Goal: Task Accomplishment & Management: Manage account settings

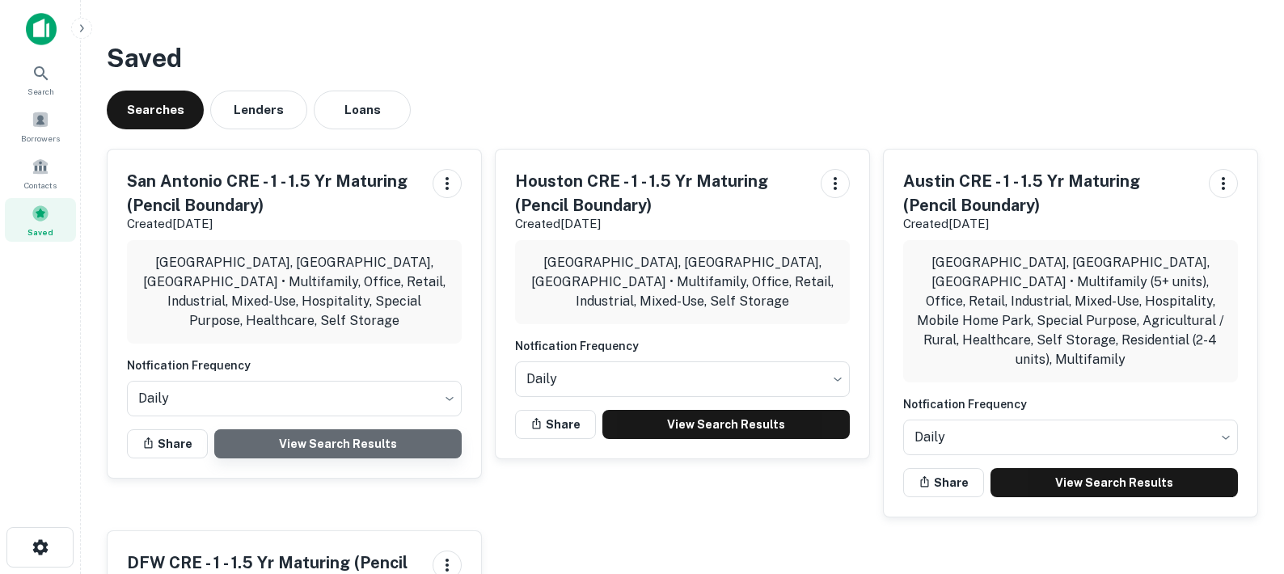
click at [361, 429] on link "View Search Results" at bounding box center [337, 443] width 247 height 29
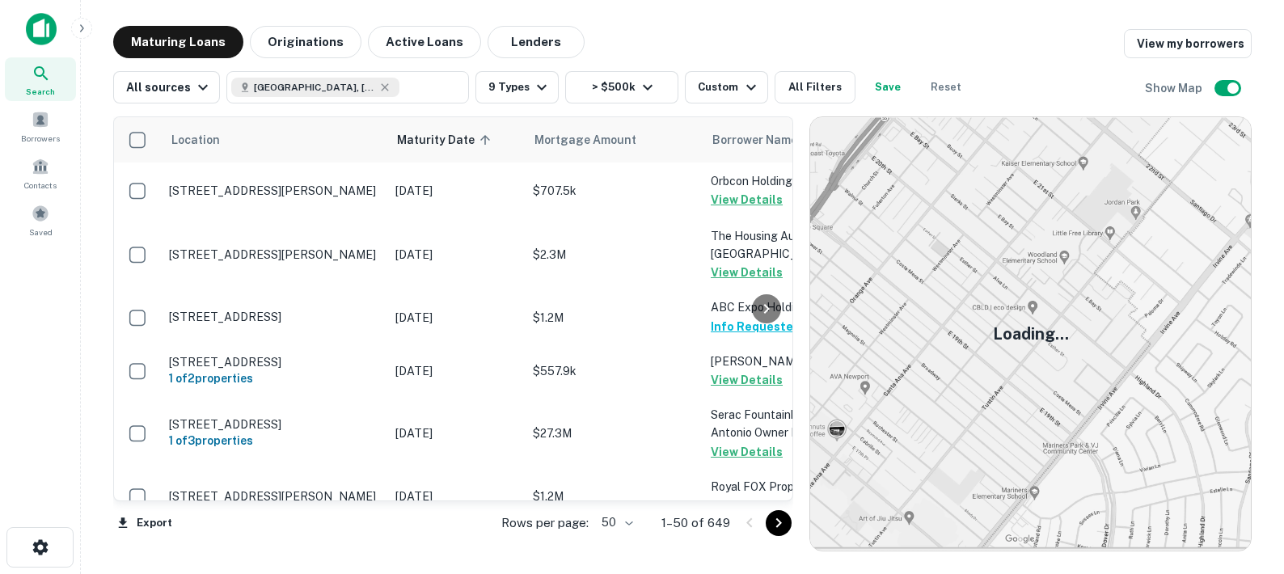
click at [612, 526] on body "Search Borrowers Contacts Saved Maturing Loans Originations Active Loans Lender…" at bounding box center [642, 287] width 1284 height 574
click at [615, 547] on li "100" at bounding box center [617, 540] width 47 height 29
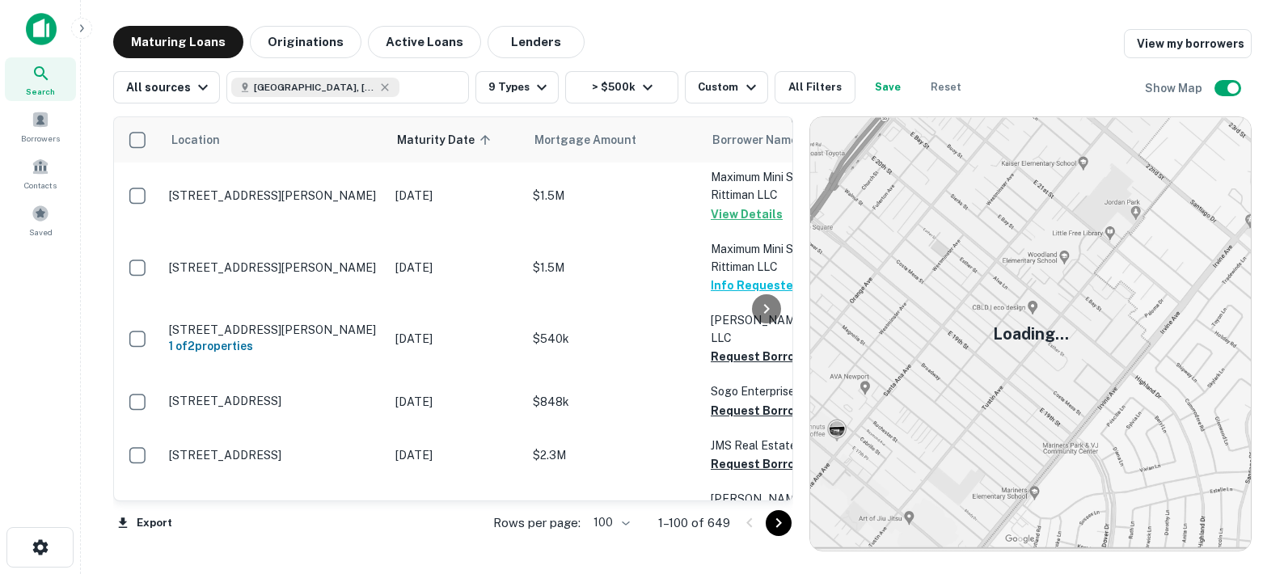
scroll to position [4175, 0]
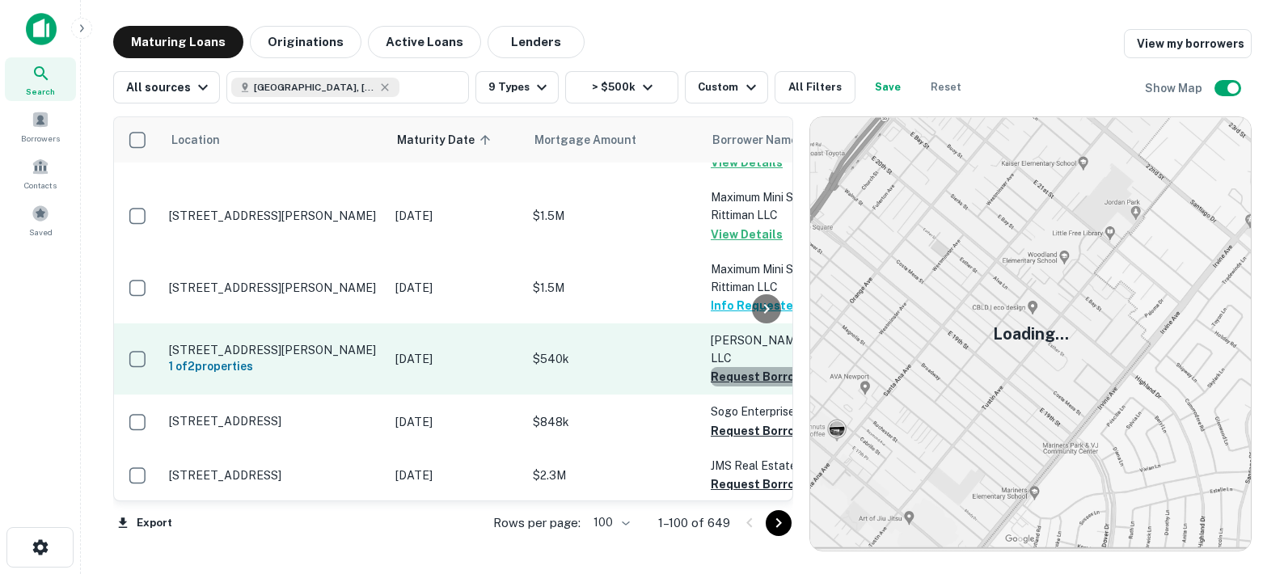
click at [733, 367] on button "Request Borrower Info" at bounding box center [776, 376] width 131 height 19
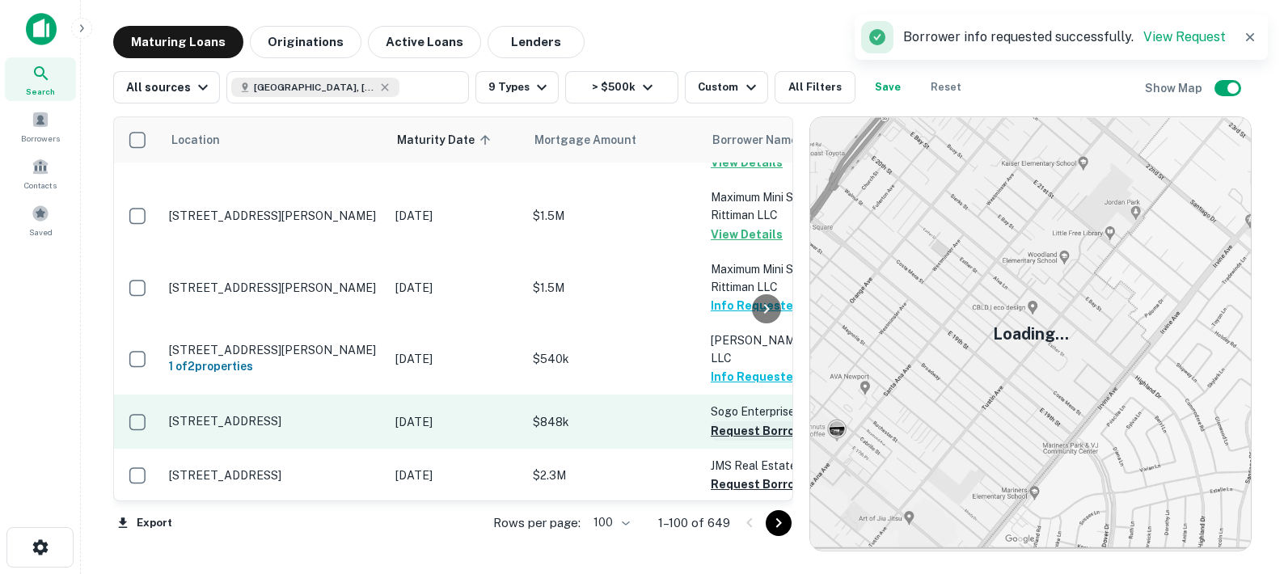
click at [721, 421] on button "Request Borrower Info" at bounding box center [776, 430] width 131 height 19
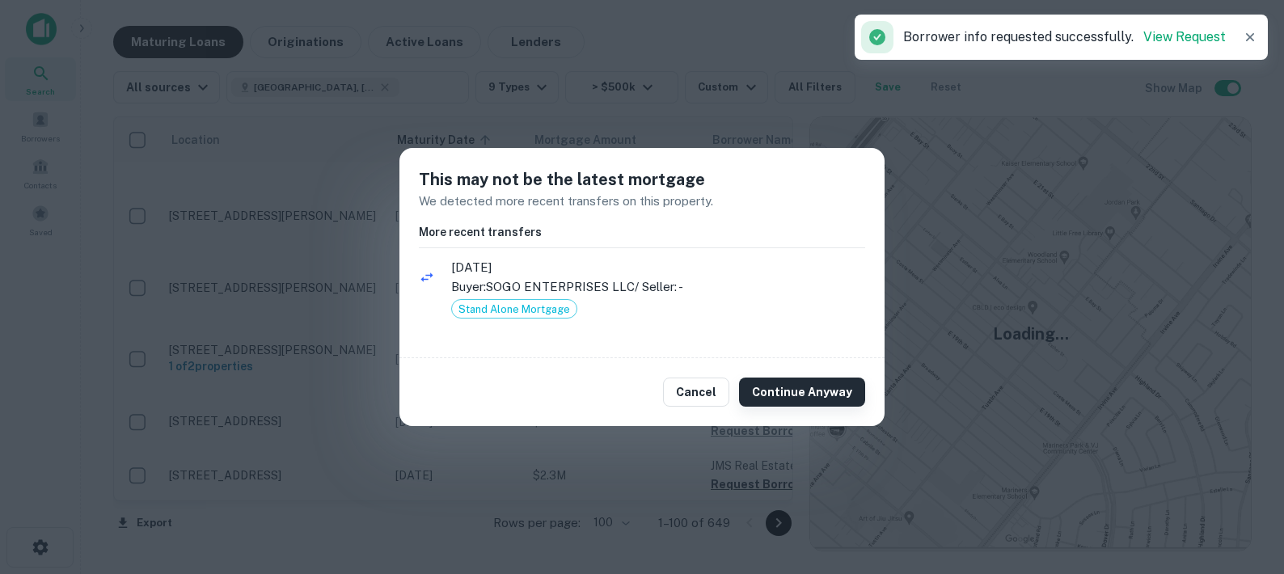
click at [778, 394] on button "Continue Anyway" at bounding box center [802, 392] width 126 height 29
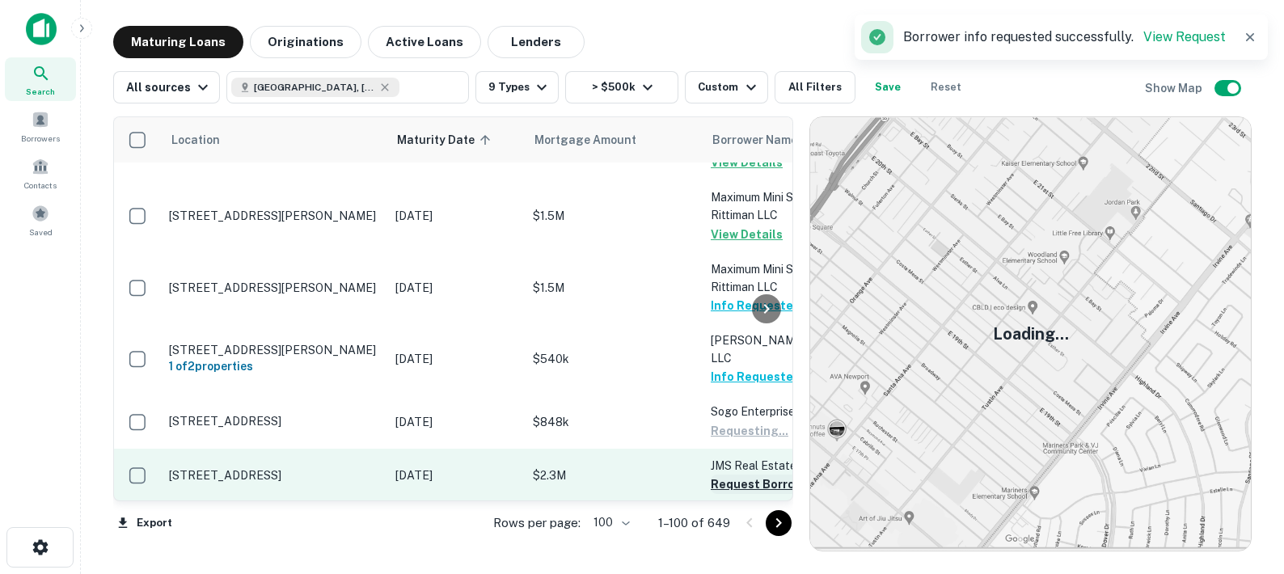
click at [729, 475] on button "Request Borrower Info" at bounding box center [776, 484] width 131 height 19
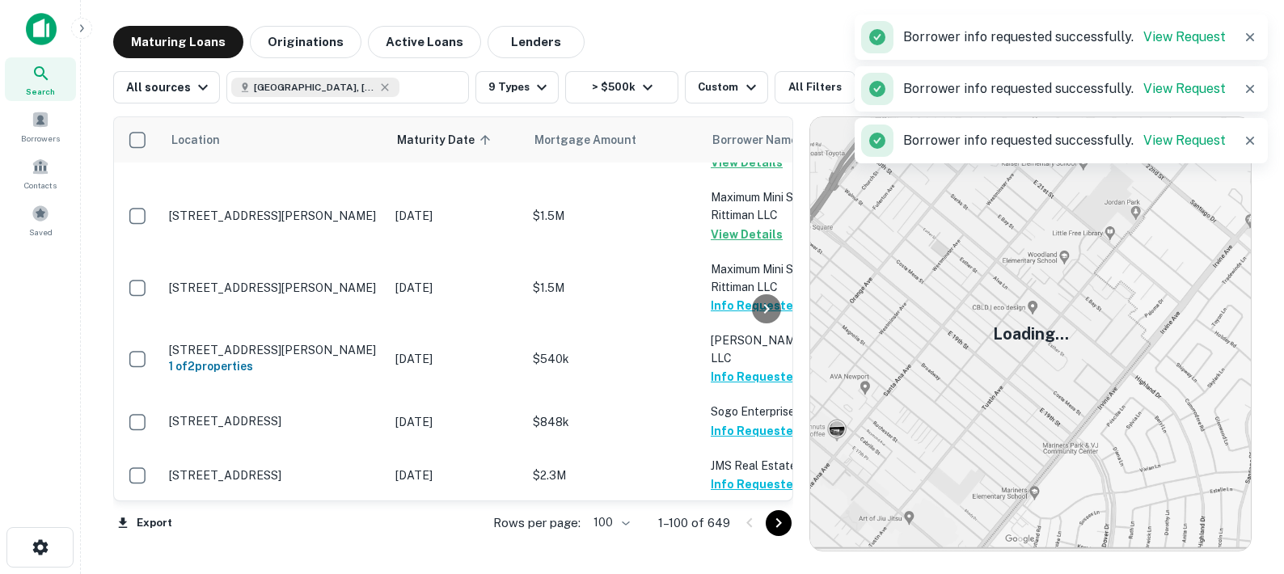
click at [729, 547] on button "Request Borrower Info" at bounding box center [776, 556] width 131 height 19
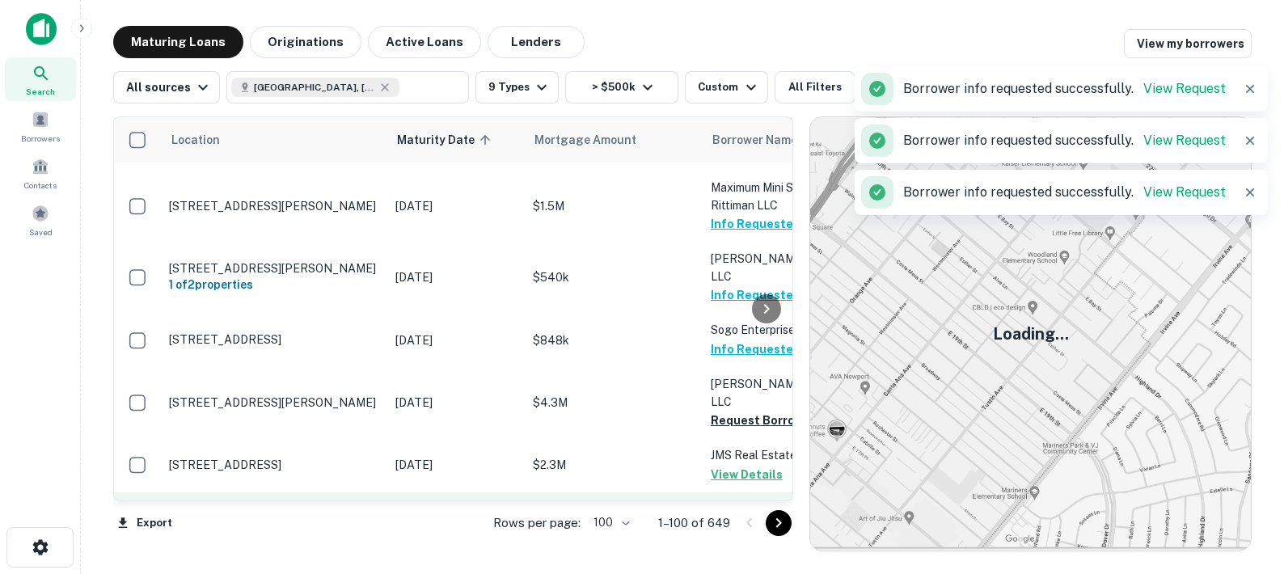
scroll to position [4305, 0]
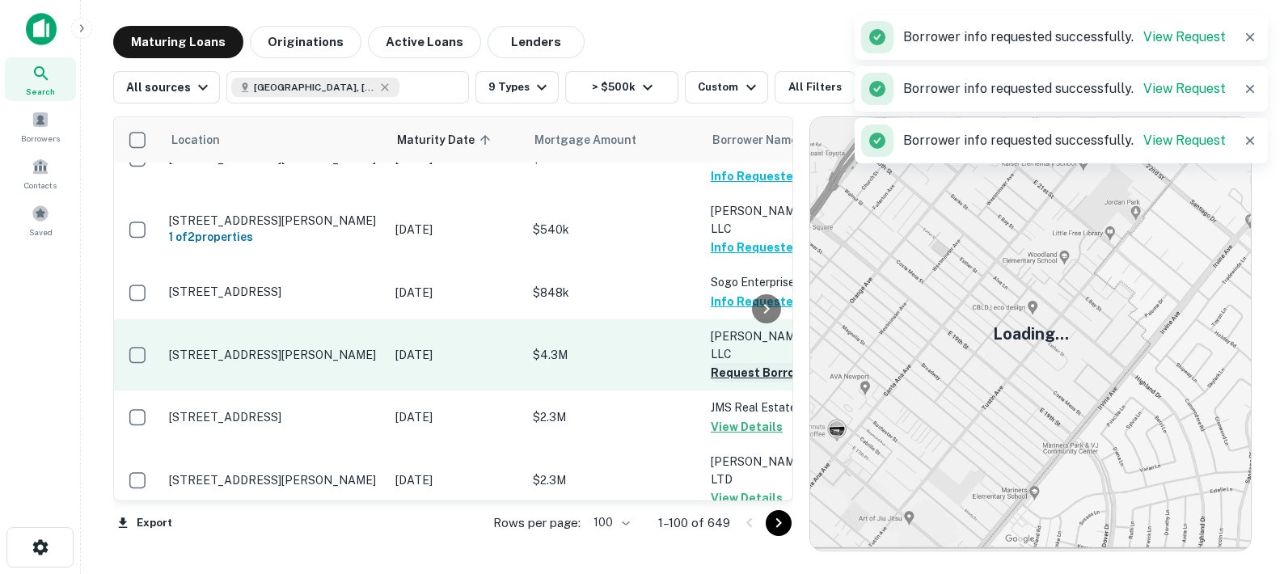
click at [721, 363] on button "Request Borrower Info" at bounding box center [776, 372] width 131 height 19
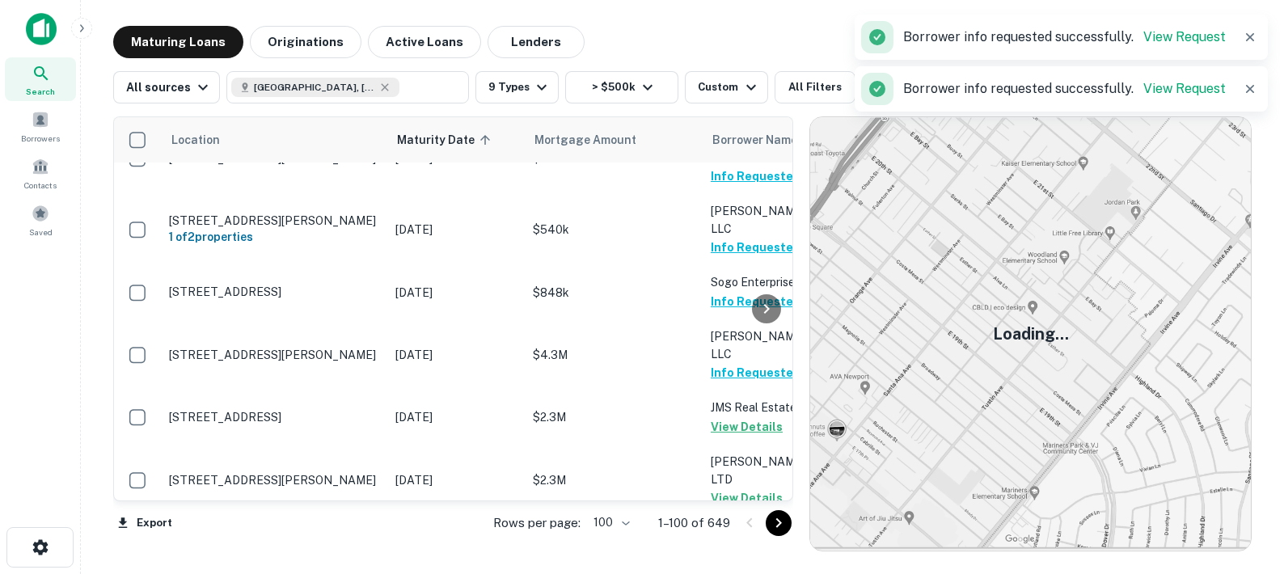
click at [732, 542] on button "Request Borrower Info" at bounding box center [776, 551] width 131 height 19
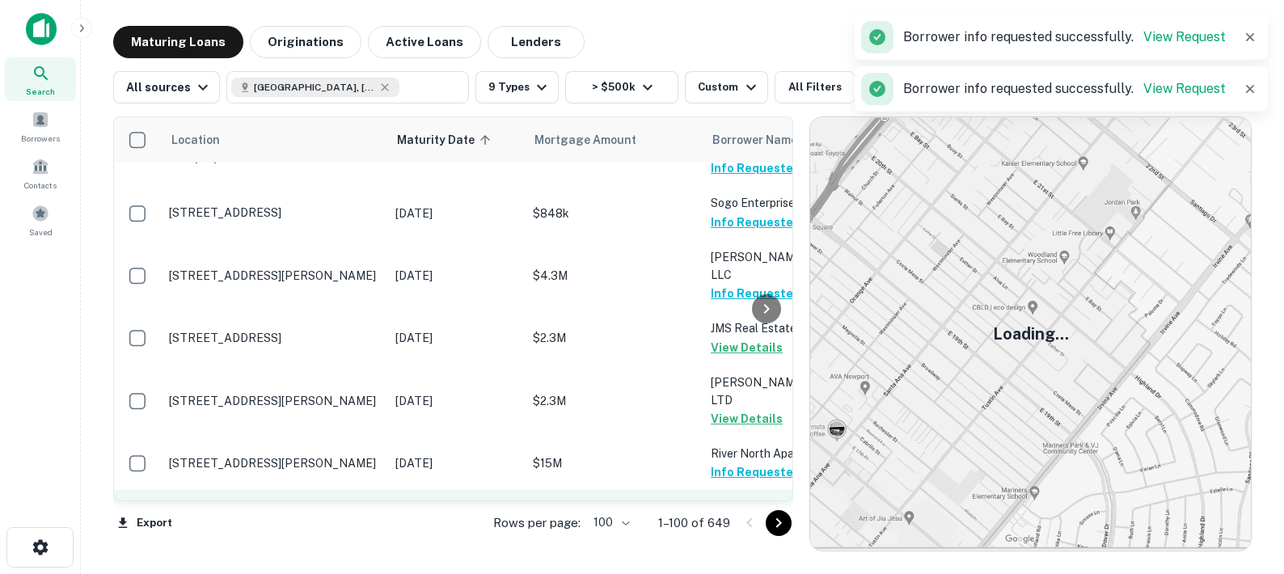
click at [729, 517] on button "Request Borrower Info" at bounding box center [776, 526] width 131 height 19
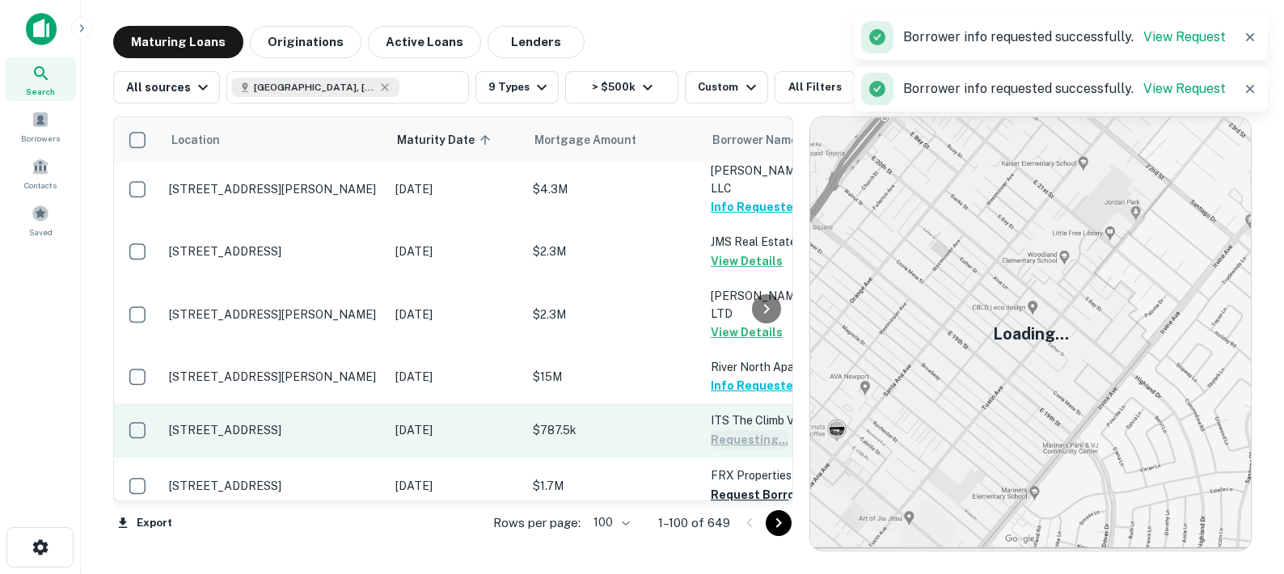
scroll to position [4482, 0]
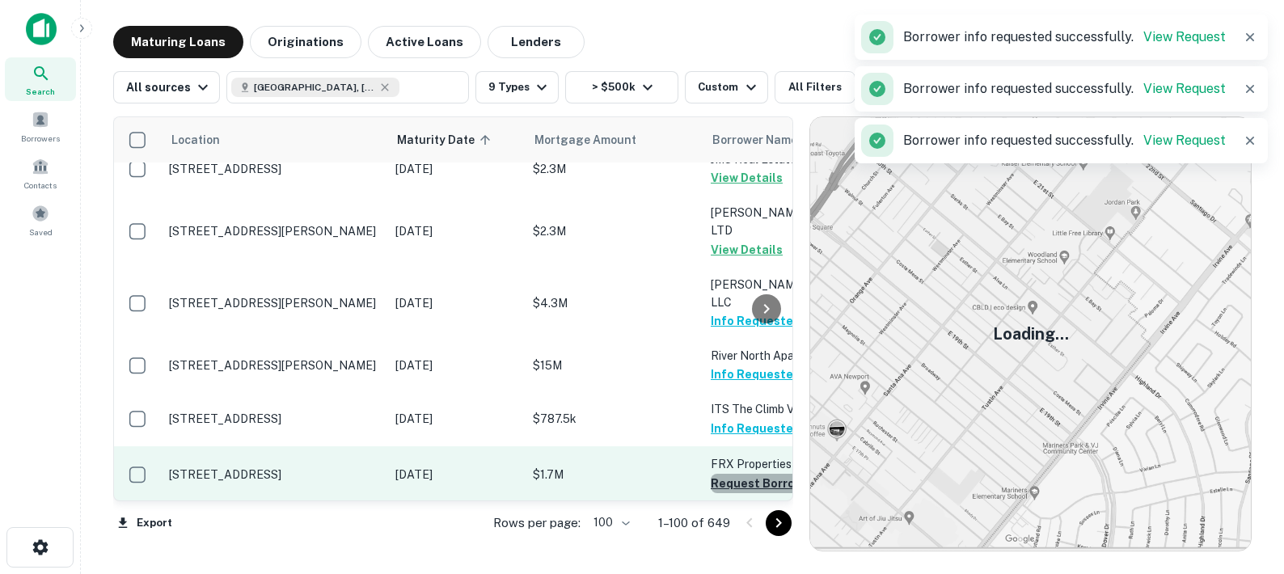
click at [727, 474] on button "Request Borrower Info" at bounding box center [776, 483] width 131 height 19
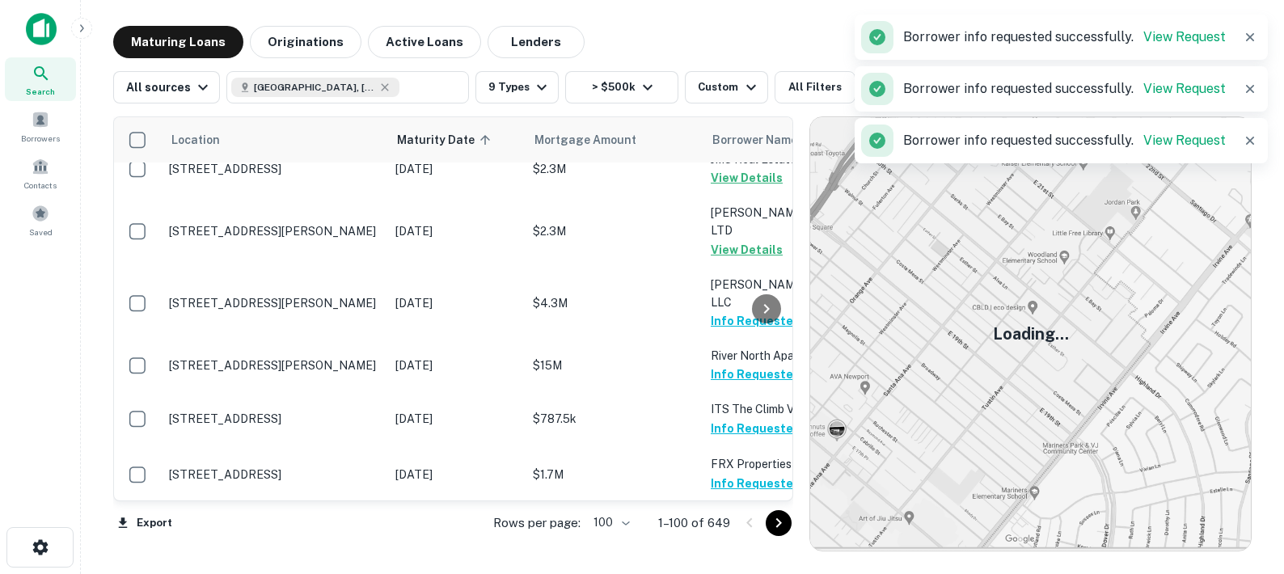
click at [729, 529] on button "Request Borrower Info" at bounding box center [776, 538] width 131 height 19
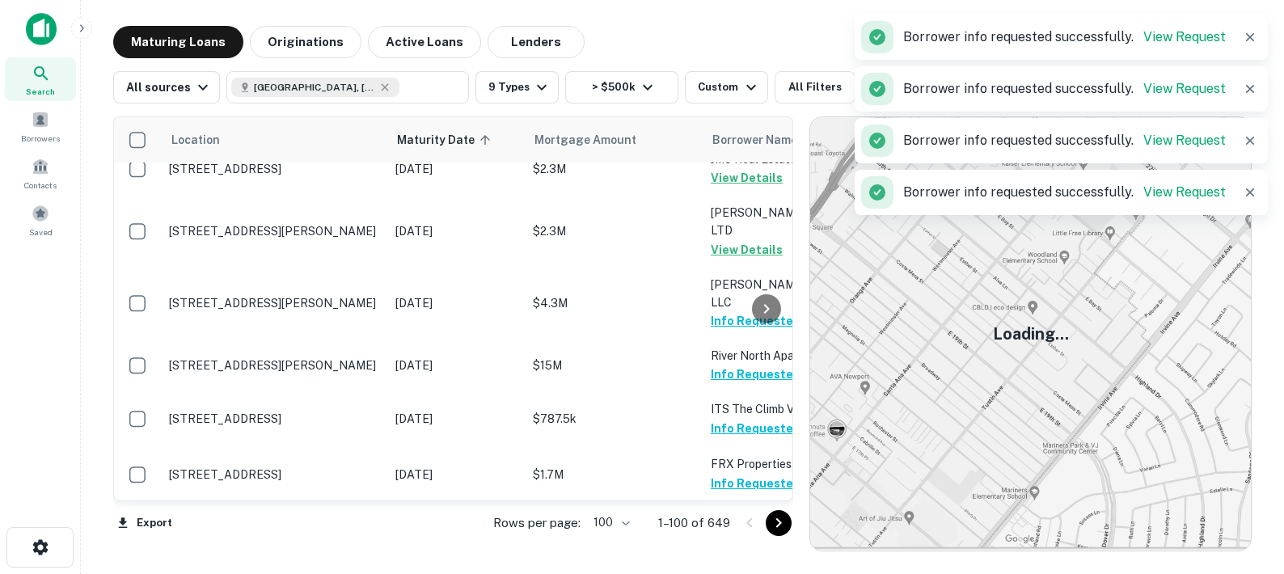
scroll to position [4622, 0]
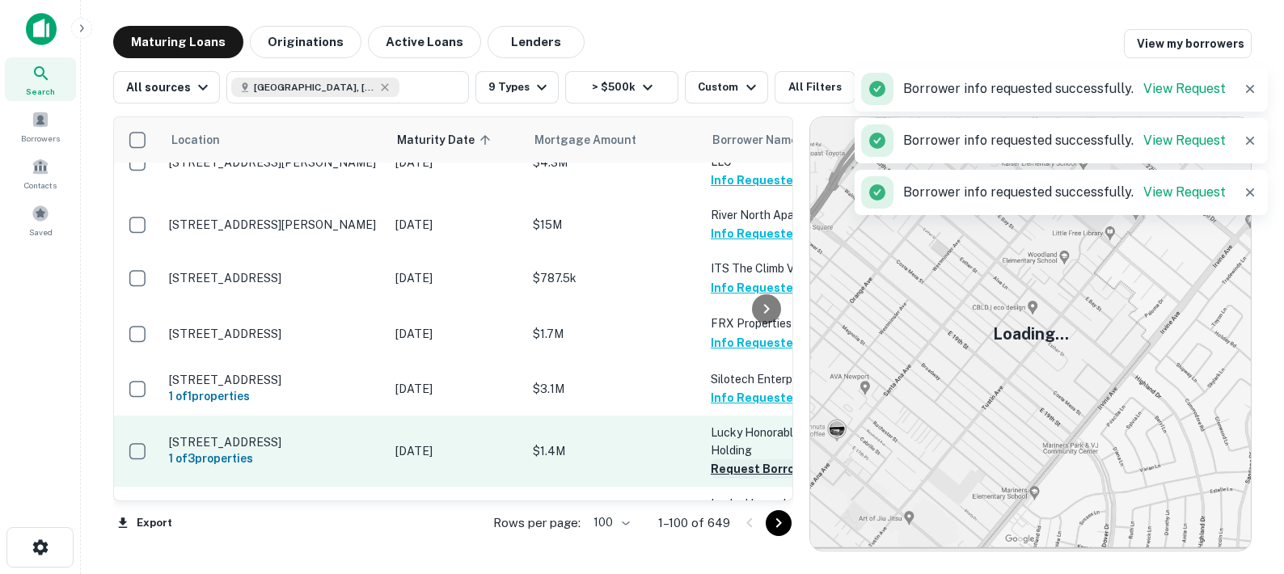
click at [729, 459] on button "Request Borrower Info" at bounding box center [776, 468] width 131 height 19
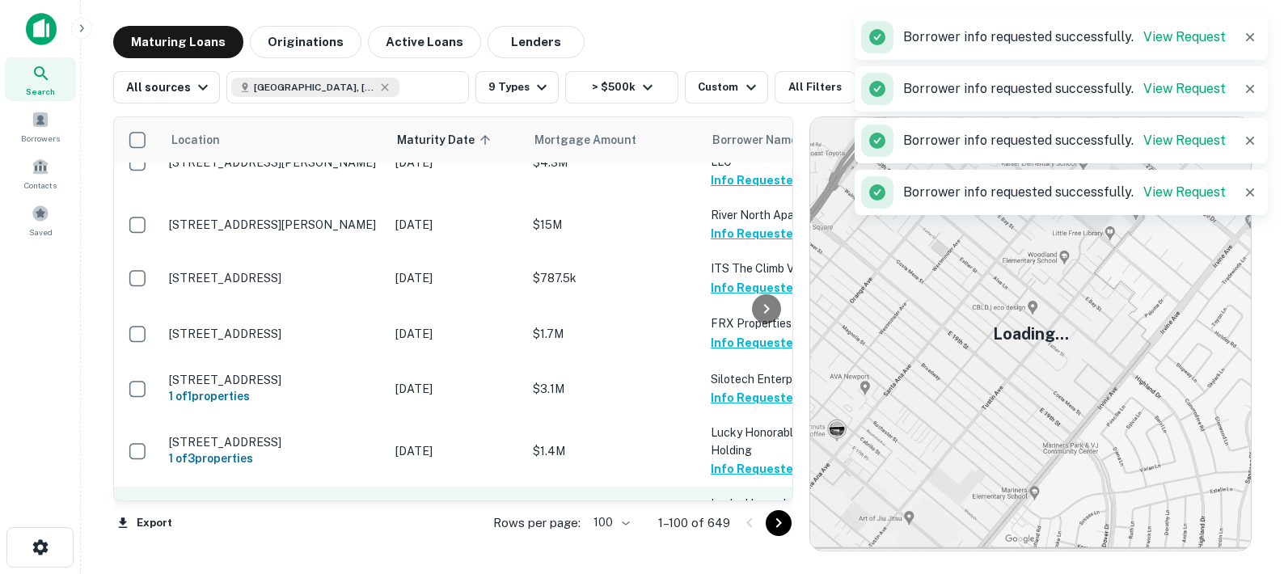
click at [735, 531] on button "Request Borrower Info" at bounding box center [776, 540] width 131 height 19
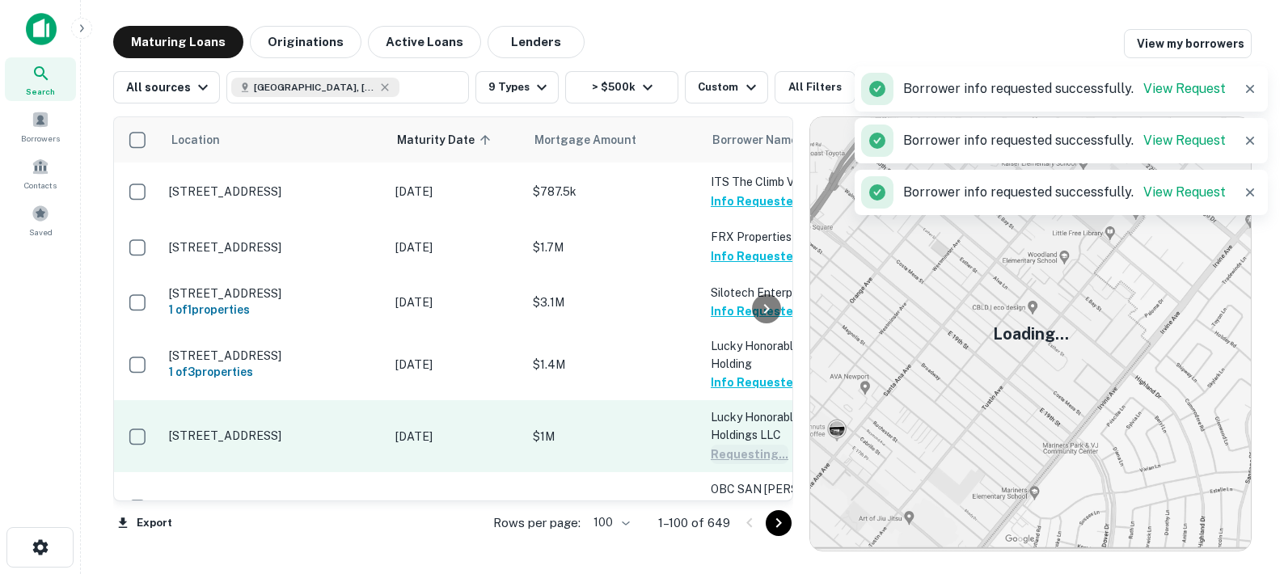
scroll to position [4729, 0]
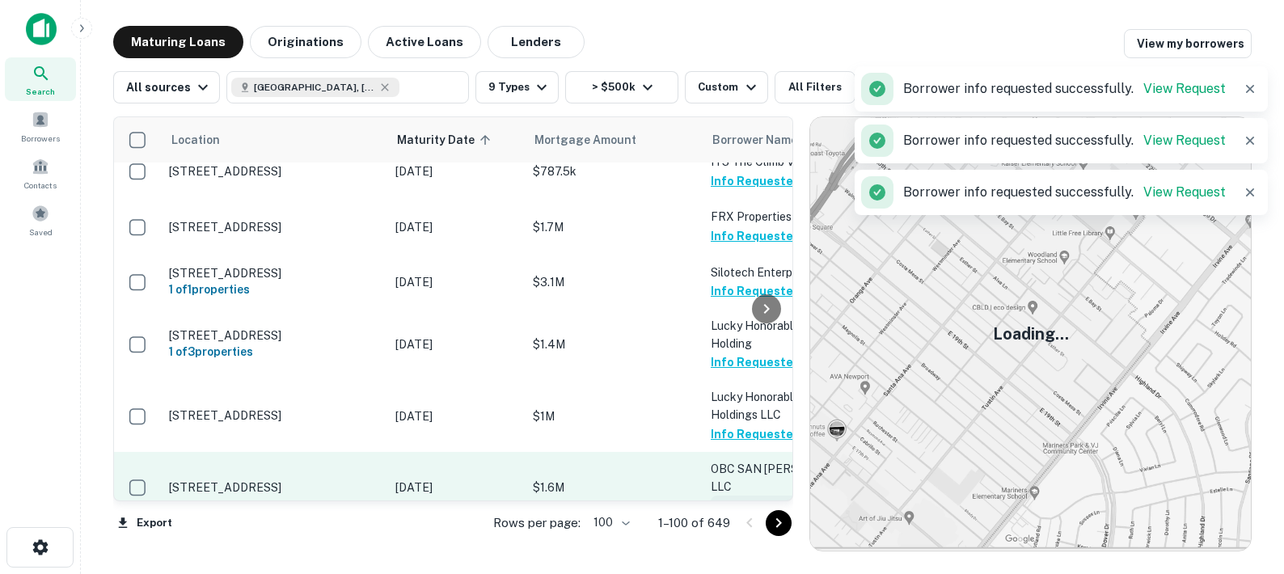
click at [732, 496] on button "Request Borrower Info" at bounding box center [776, 505] width 131 height 19
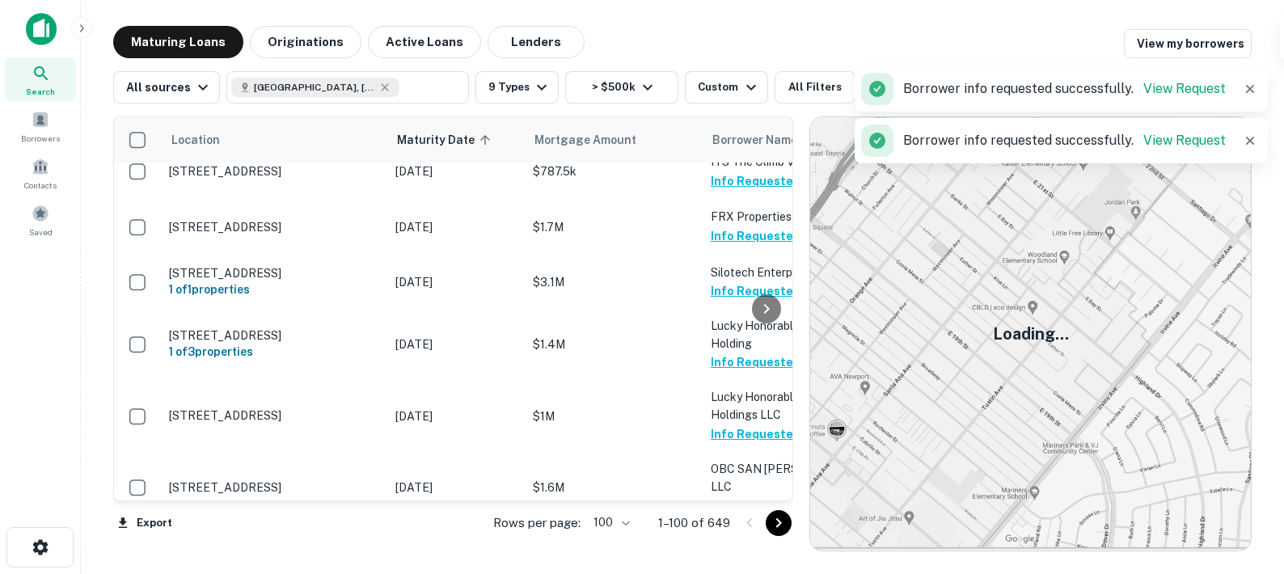
click at [735, 568] on button "Request Borrower Info" at bounding box center [776, 577] width 131 height 19
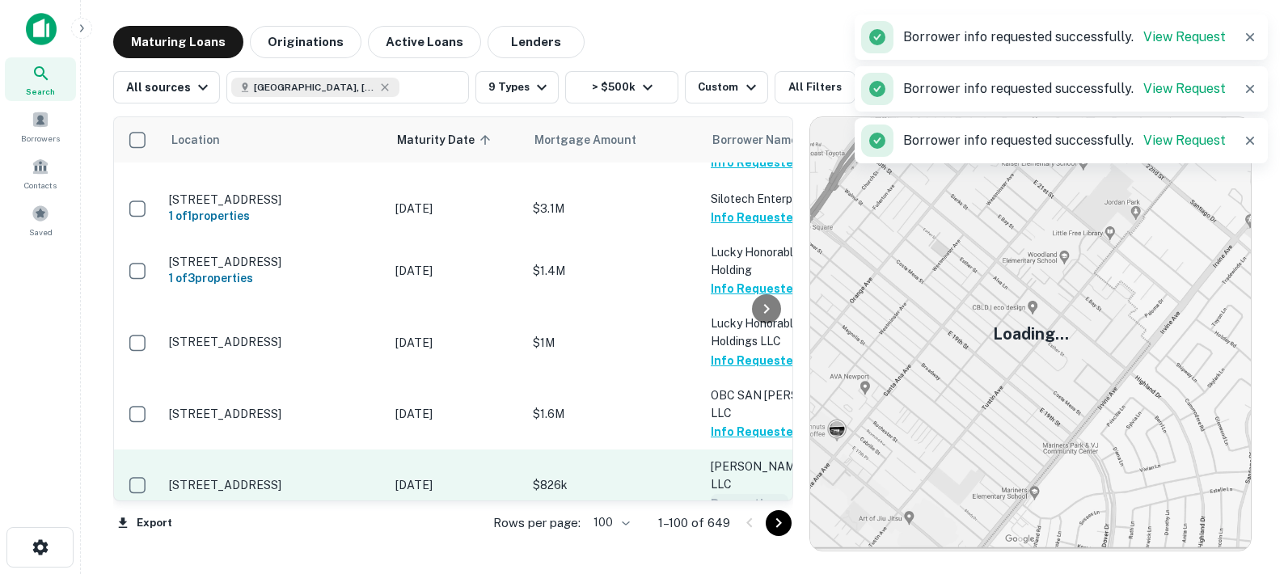
scroll to position [4820, 0]
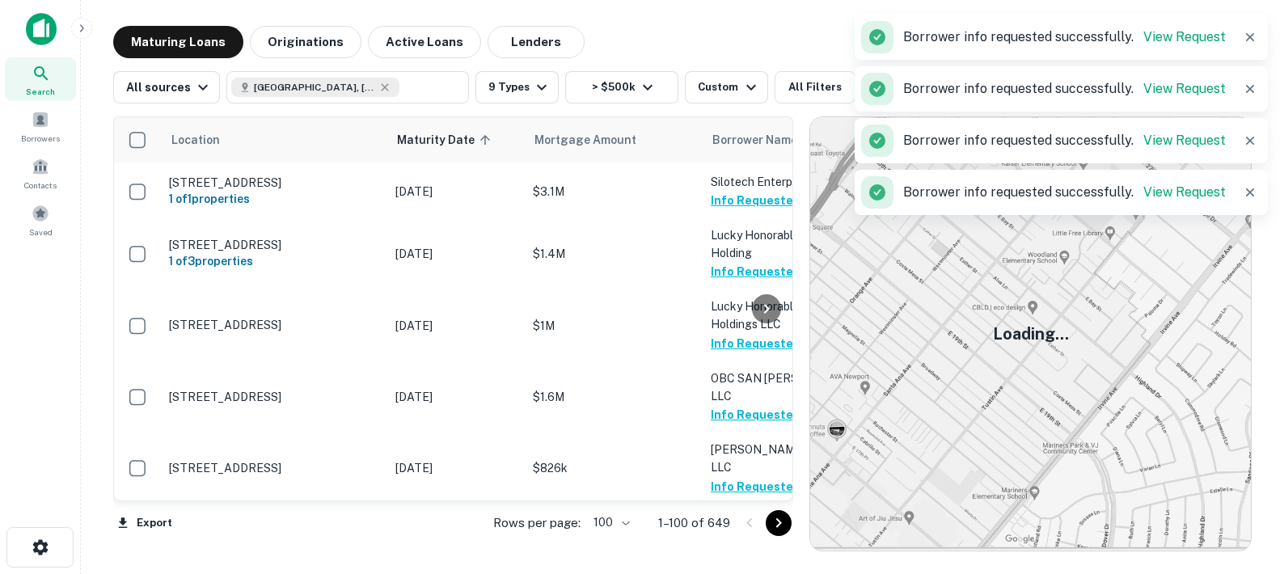
click at [732, 530] on button "Request Borrower Info" at bounding box center [776, 539] width 131 height 19
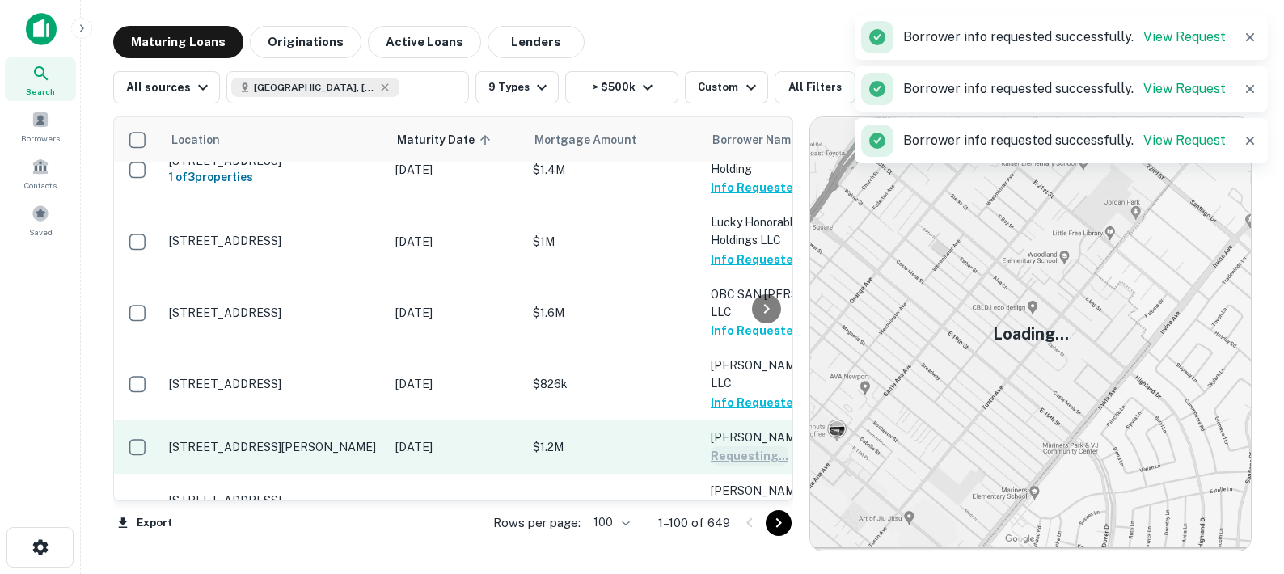
scroll to position [4915, 0]
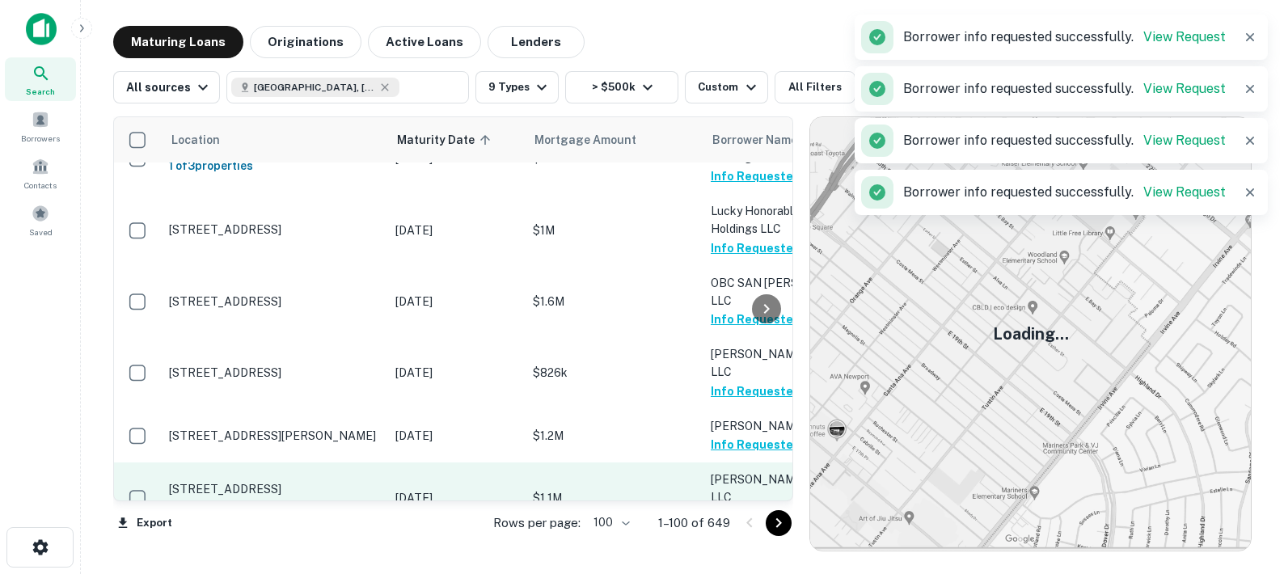
click at [729, 506] on button "Request Borrower Info" at bounding box center [776, 515] width 131 height 19
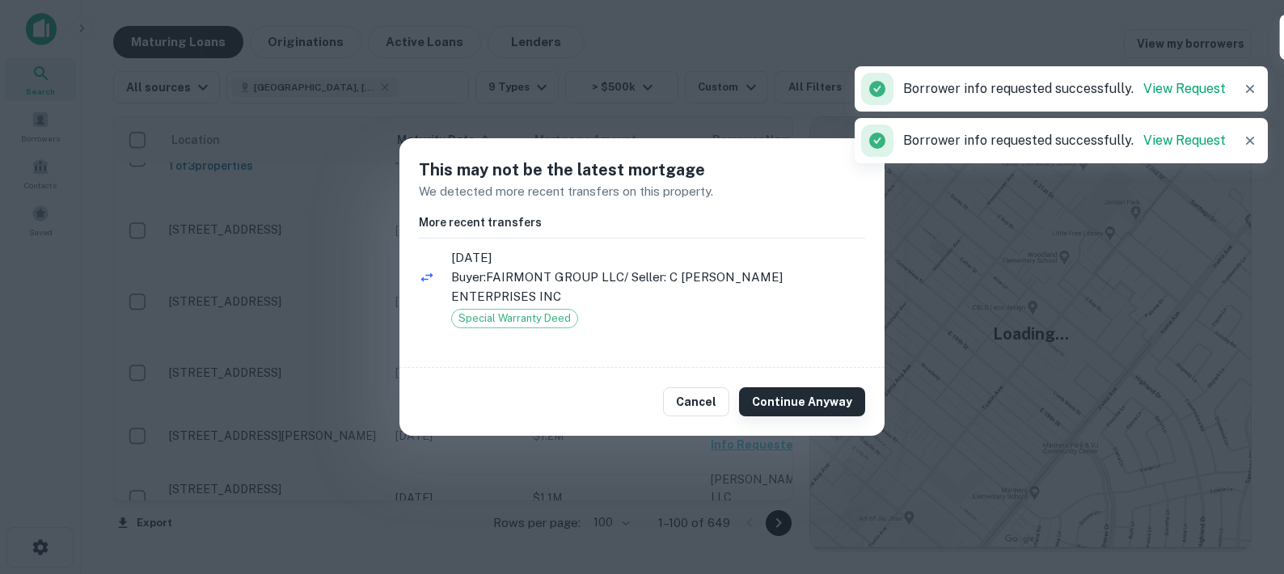
click at [780, 387] on button "Continue Anyway" at bounding box center [802, 401] width 126 height 29
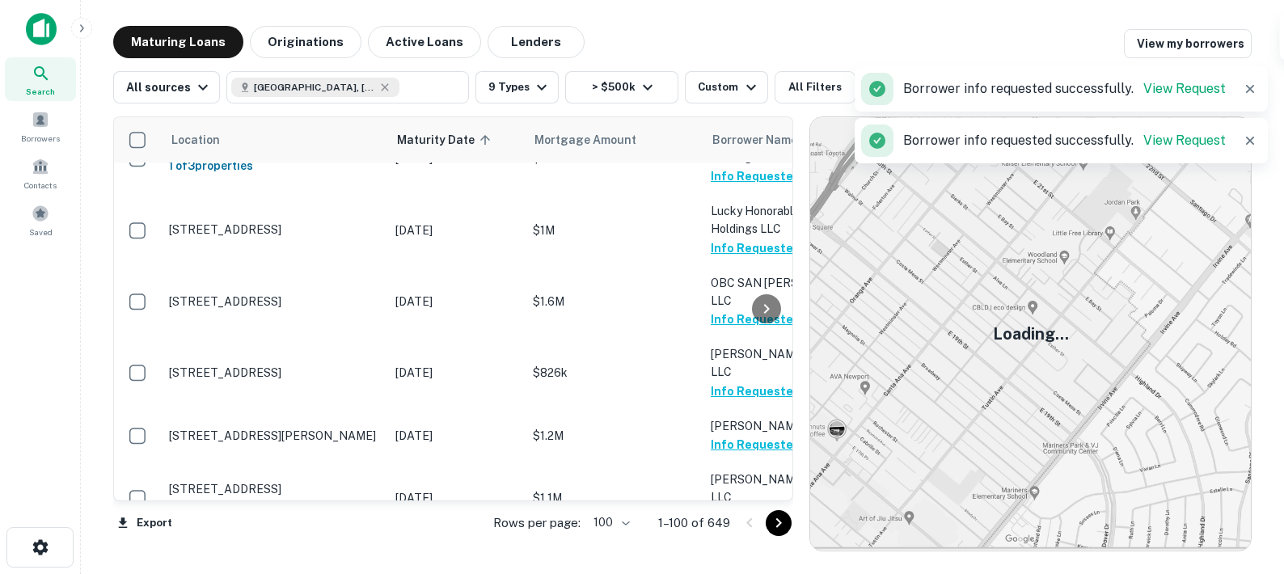
scroll to position [5024, 0]
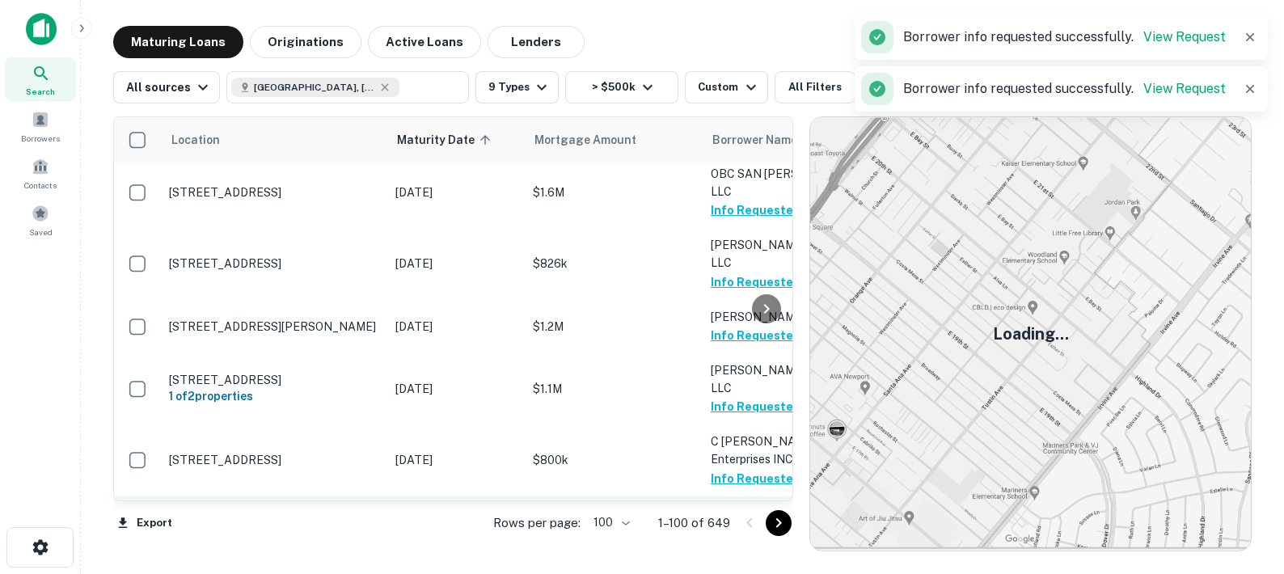
click at [723, 522] on button "Request Borrower Info" at bounding box center [776, 531] width 131 height 19
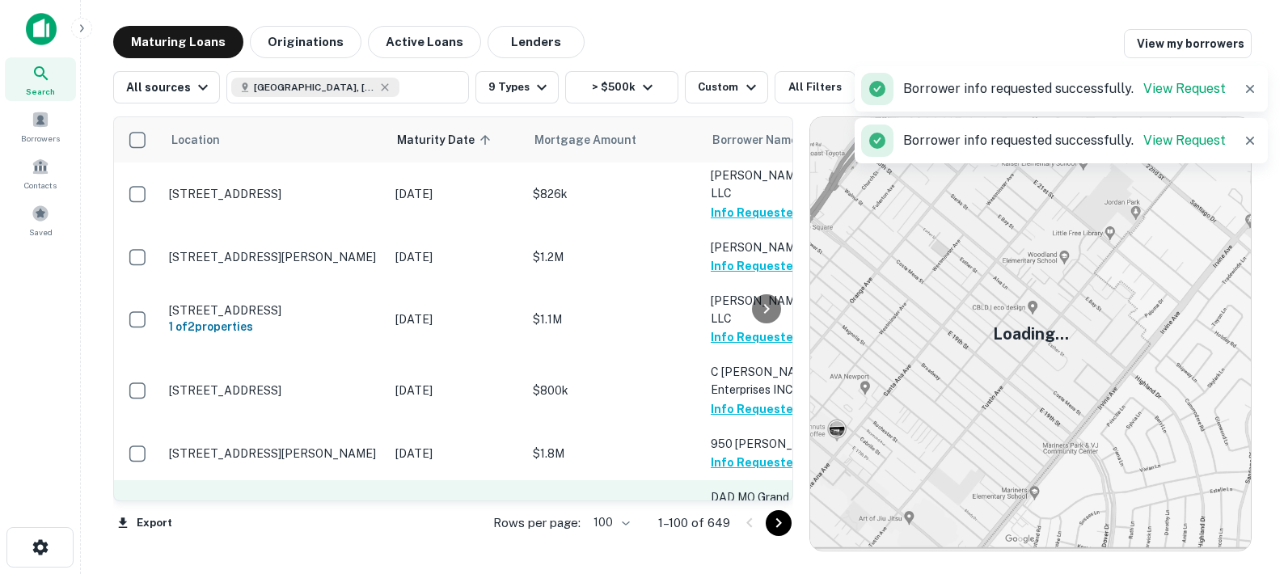
scroll to position [5102, 0]
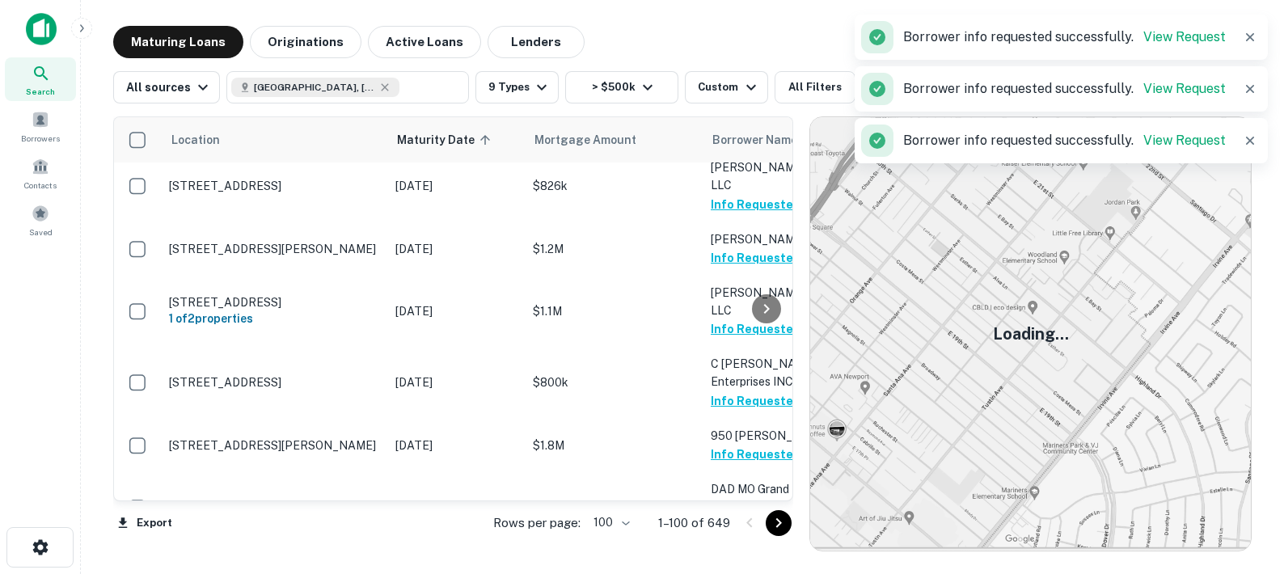
click at [730, 572] on button "Request Borrower Info" at bounding box center [776, 581] width 131 height 19
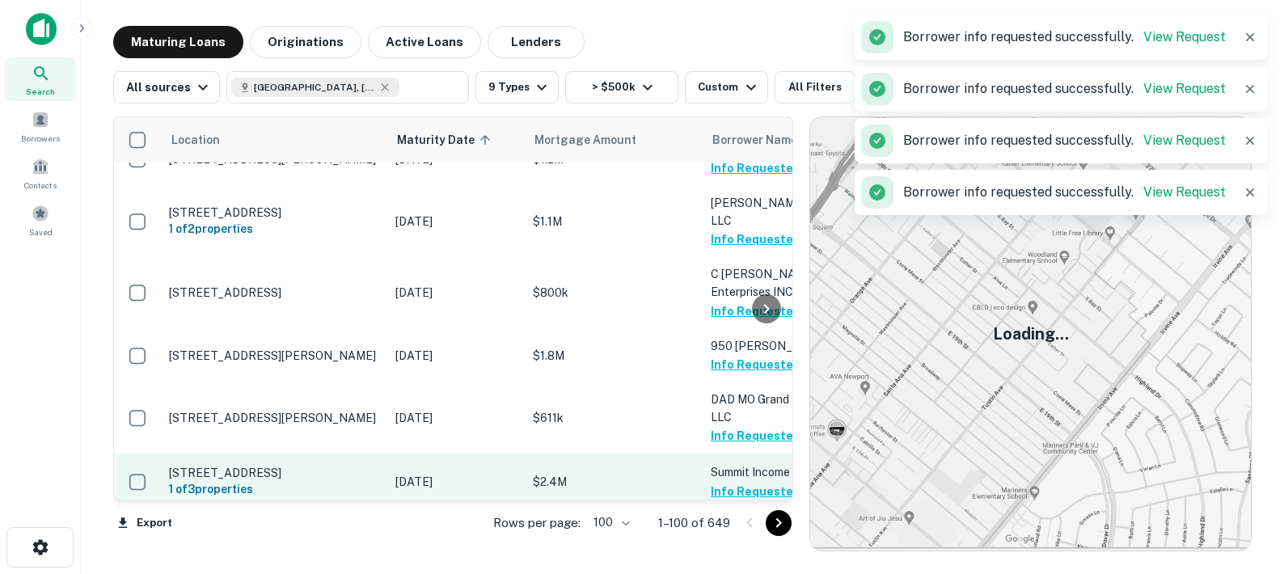
scroll to position [5204, 0]
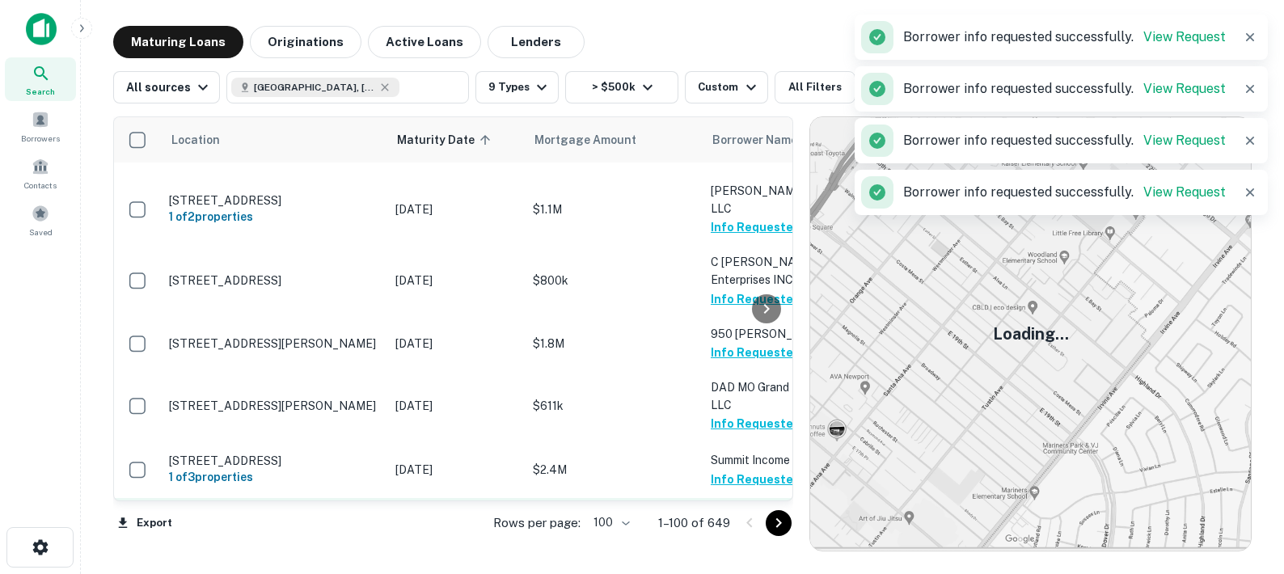
click at [731, 525] on button "Request Borrower Info" at bounding box center [776, 534] width 131 height 19
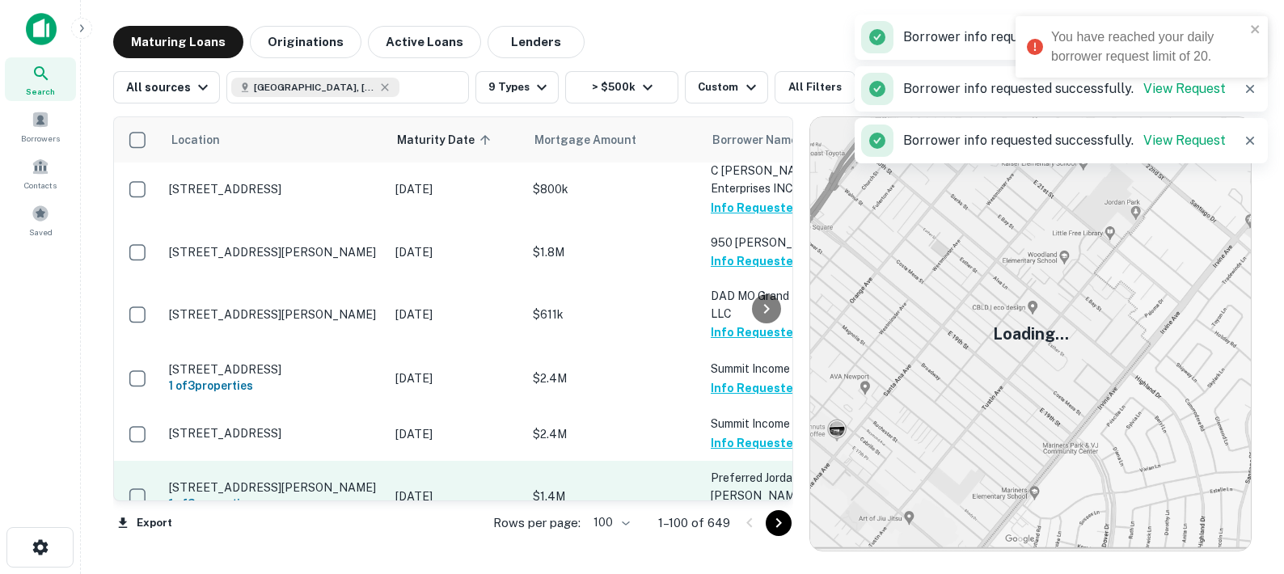
scroll to position [5317, 0]
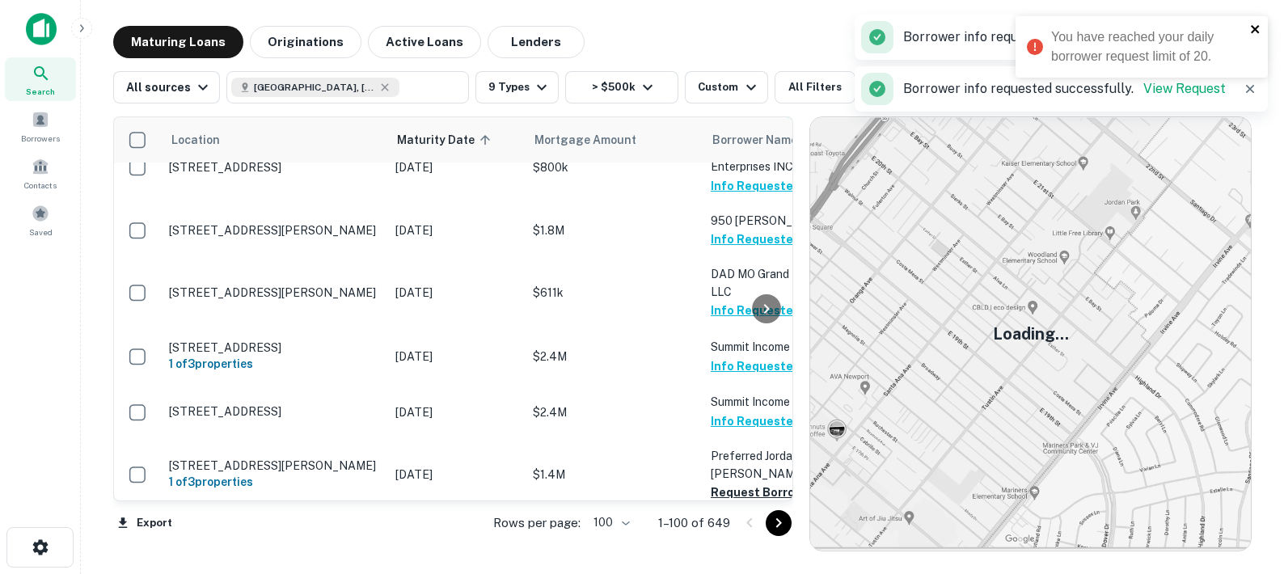
click at [1255, 27] on icon "close" at bounding box center [1255, 29] width 11 height 13
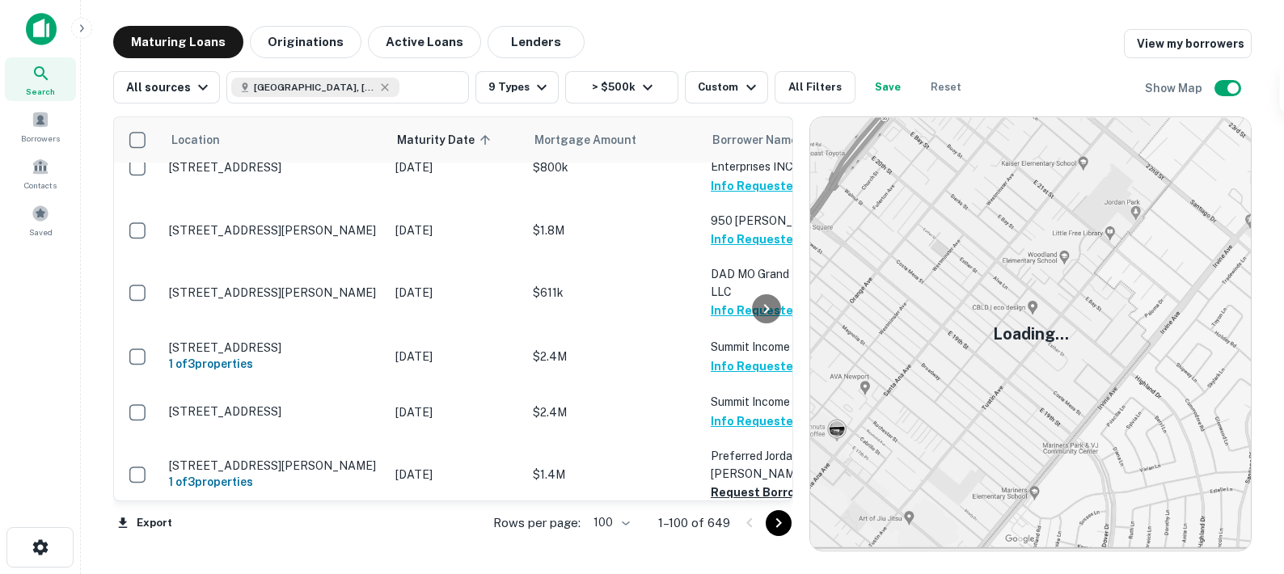
click at [760, 28] on div "Maturing Loans Originations Active Loans Lenders View my borrowers" at bounding box center [682, 42] width 1139 height 32
click at [45, 121] on span at bounding box center [41, 120] width 18 height 18
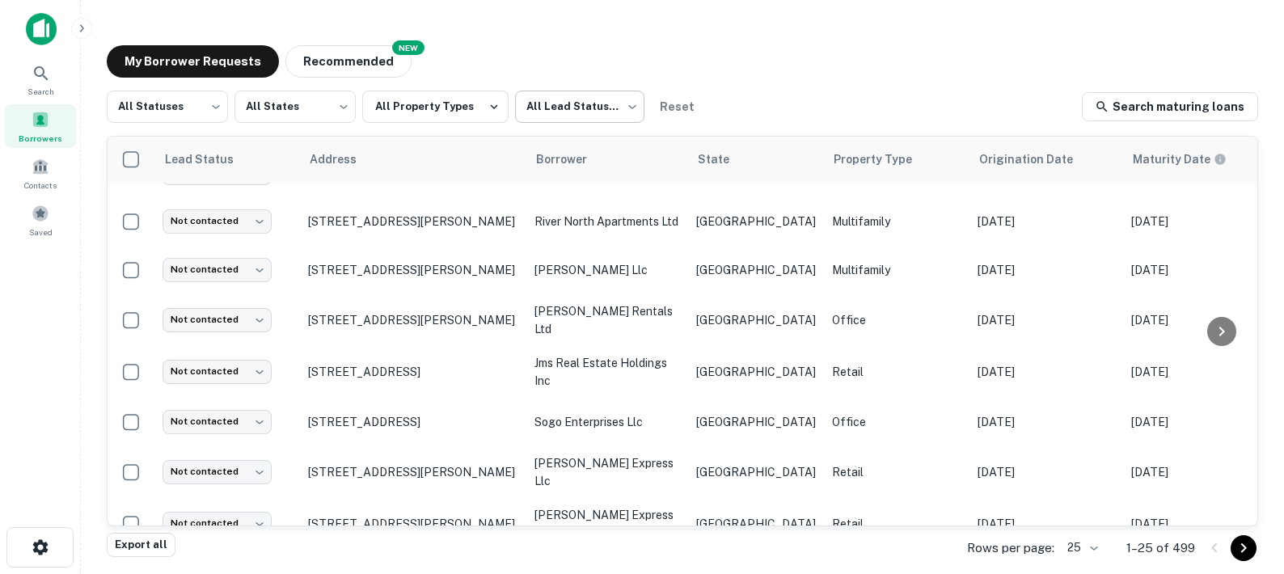
click at [593, 111] on body "Search Borrowers Contacts Saved My Borrower Requests NEW Recommended All Status…" at bounding box center [642, 287] width 1284 height 574
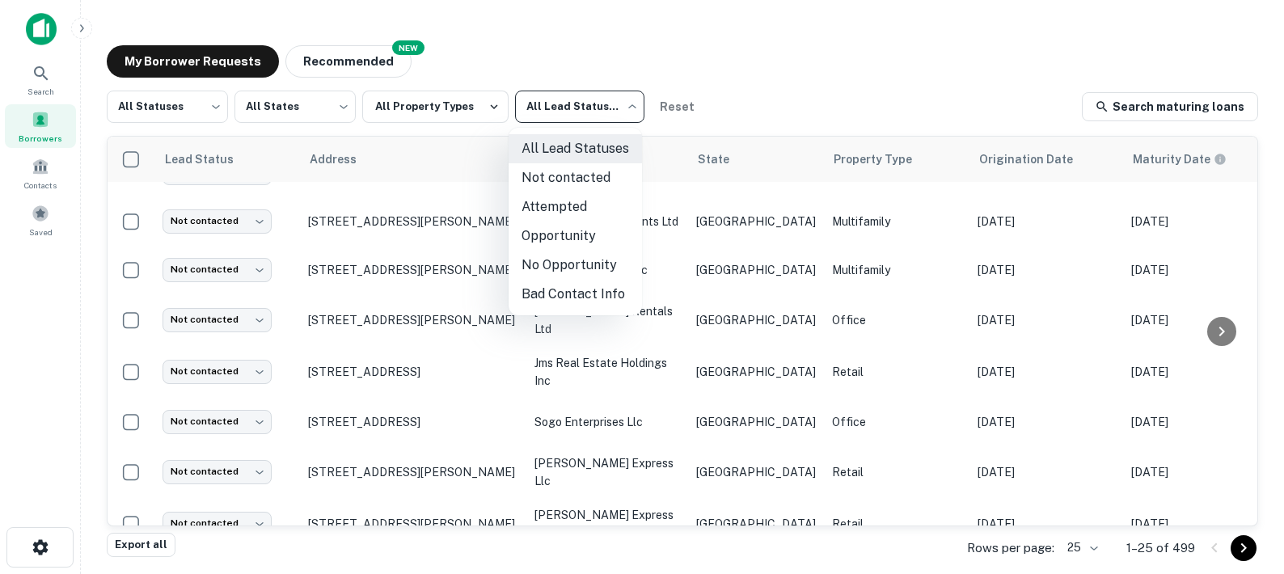
click at [592, 112] on div at bounding box center [642, 287] width 1284 height 574
